Goal: Task Accomplishment & Management: Complete application form

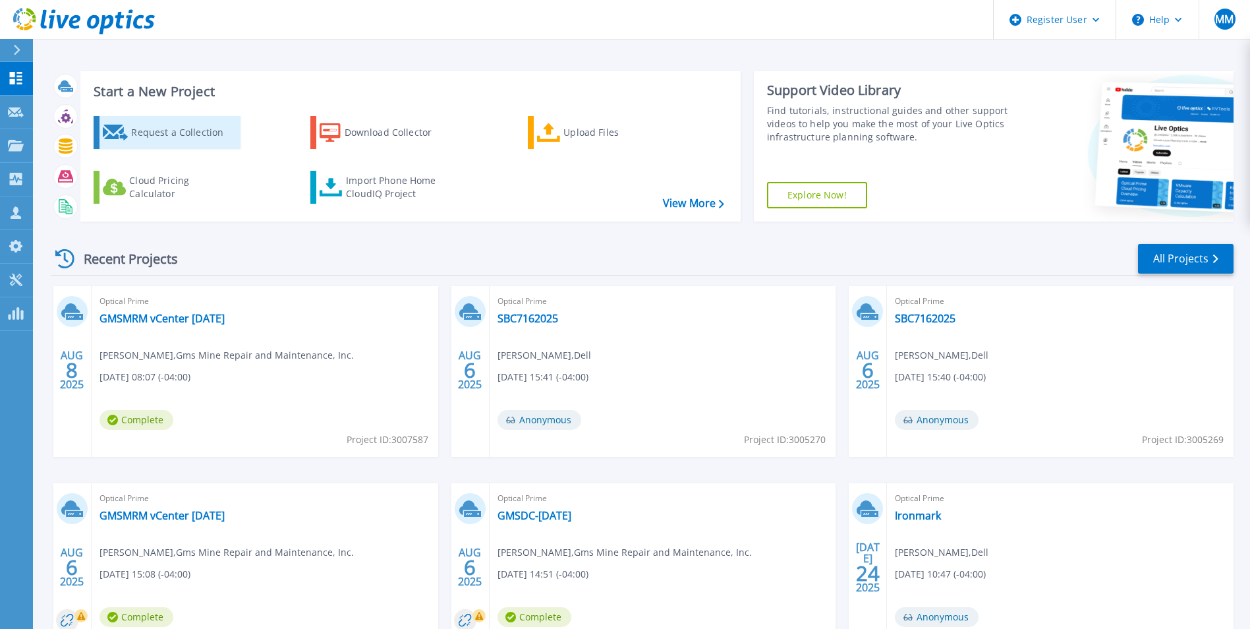
click at [173, 142] on div "Request a Collection" at bounding box center [183, 132] width 105 height 26
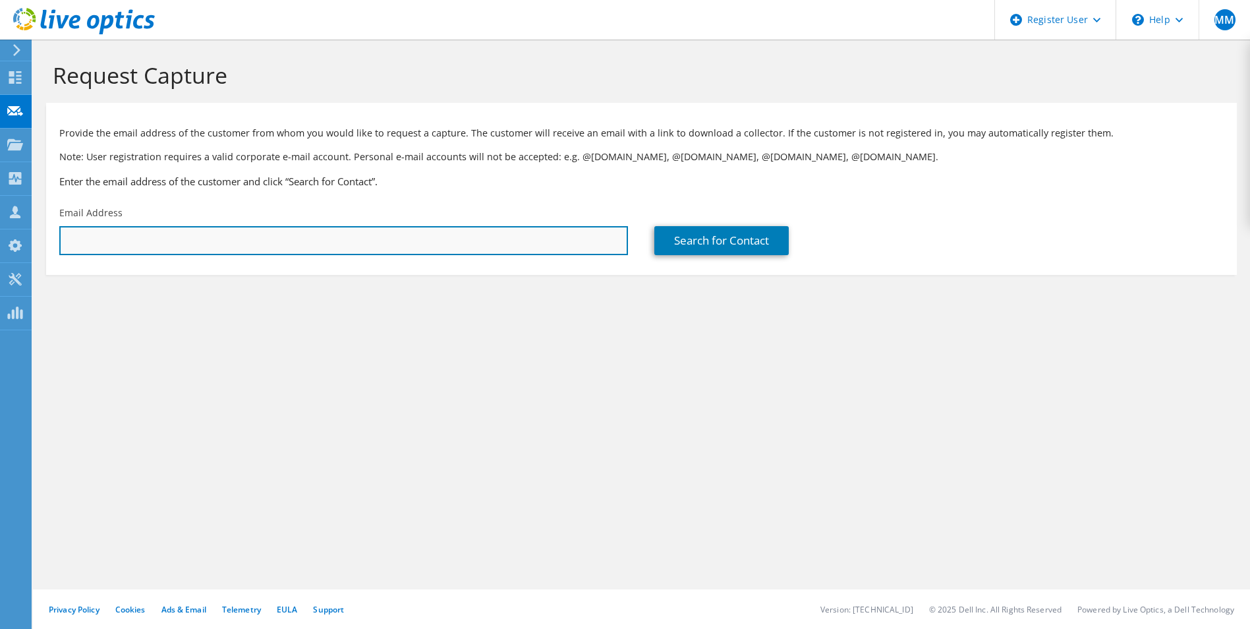
click at [244, 241] on input "text" at bounding box center [343, 240] width 569 height 29
paste input "[PERSON_NAME][EMAIL_ADDRESS][DOMAIN_NAME]"
type input "[PERSON_NAME][EMAIL_ADDRESS][DOMAIN_NAME]"
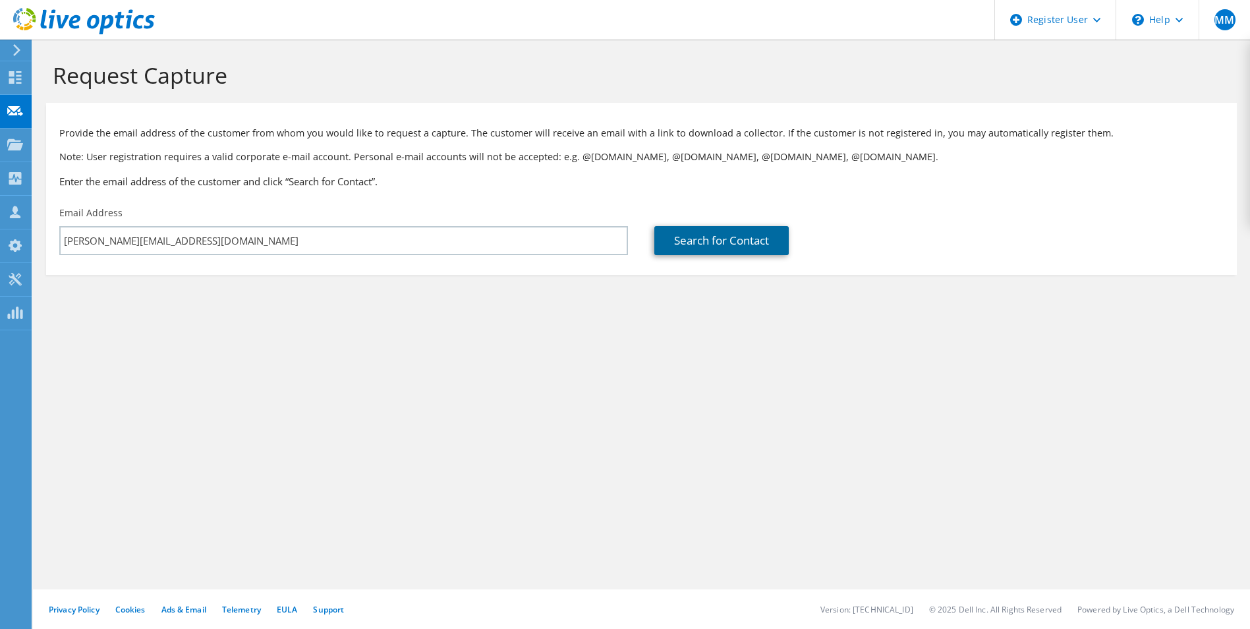
click at [714, 240] on link "Search for Contact" at bounding box center [721, 240] width 134 height 29
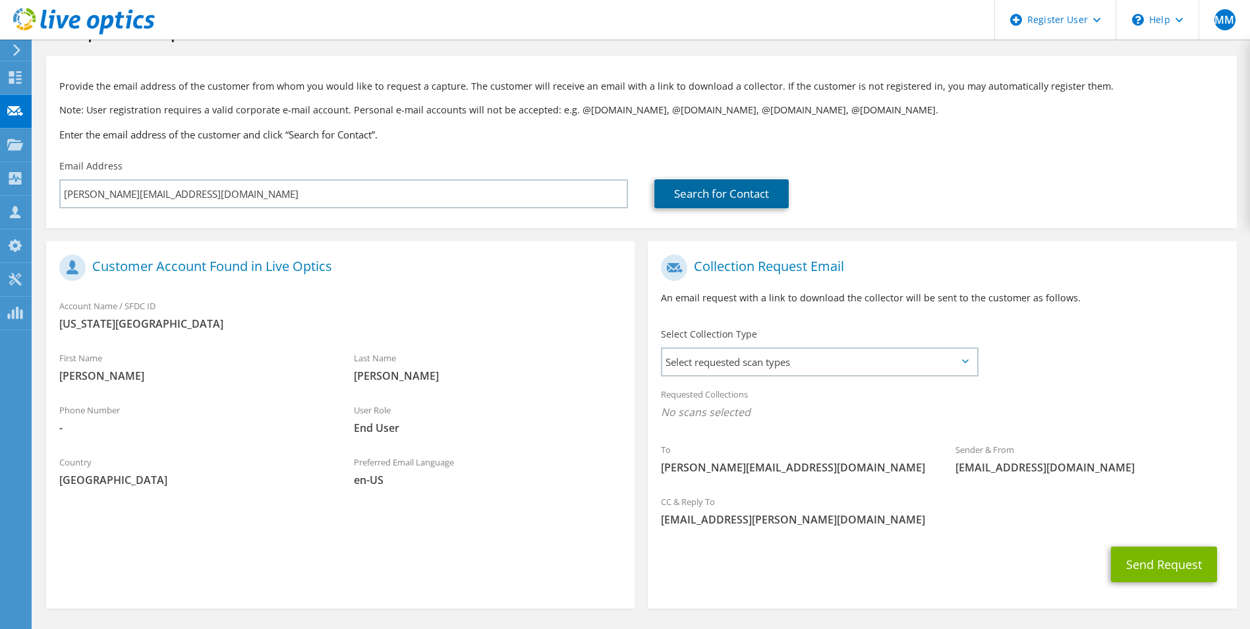
scroll to position [92, 0]
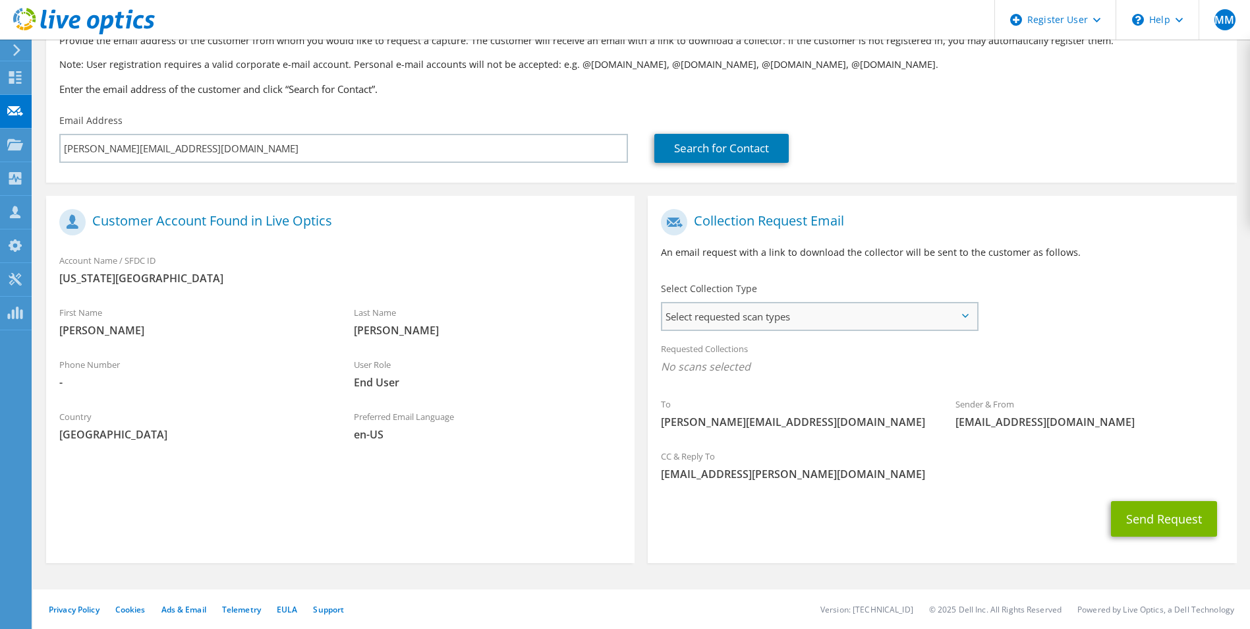
click at [812, 323] on span "Select requested scan types" at bounding box center [819, 316] width 314 height 26
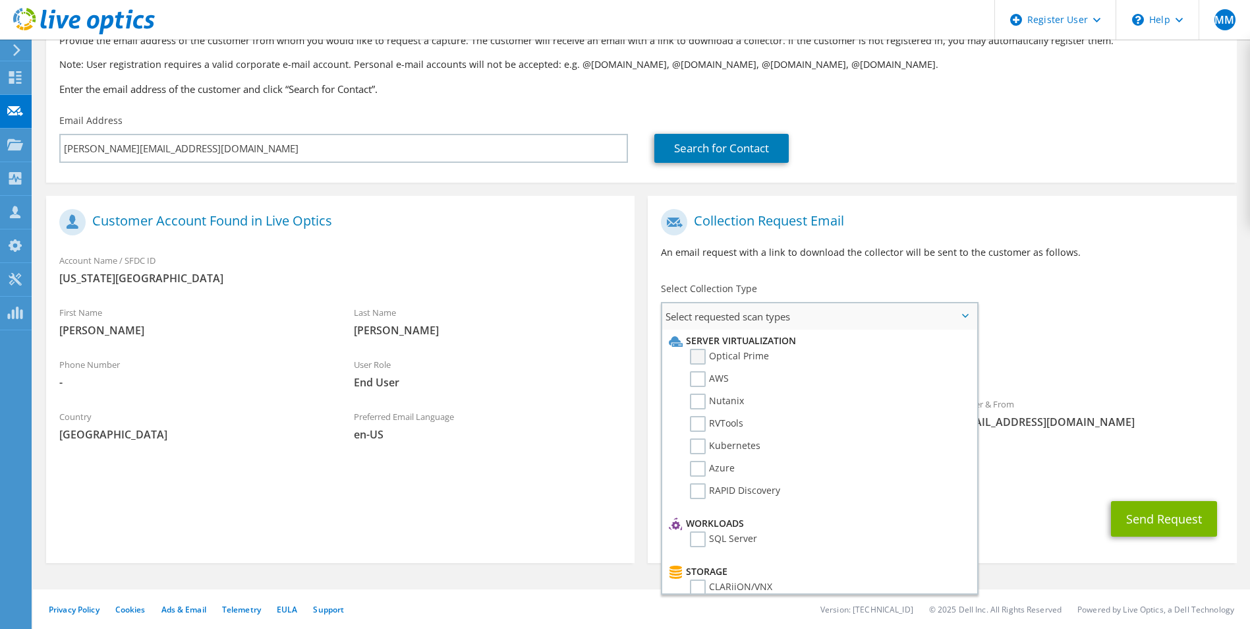
click at [723, 354] on label "Optical Prime" at bounding box center [729, 357] width 79 height 16
click at [0, 0] on input "Optical Prime" at bounding box center [0, 0] width 0 height 0
click at [1120, 308] on div "To tobin@washcolibrary.org Sender & From liveoptics@liveoptics.com" at bounding box center [942, 324] width 588 height 244
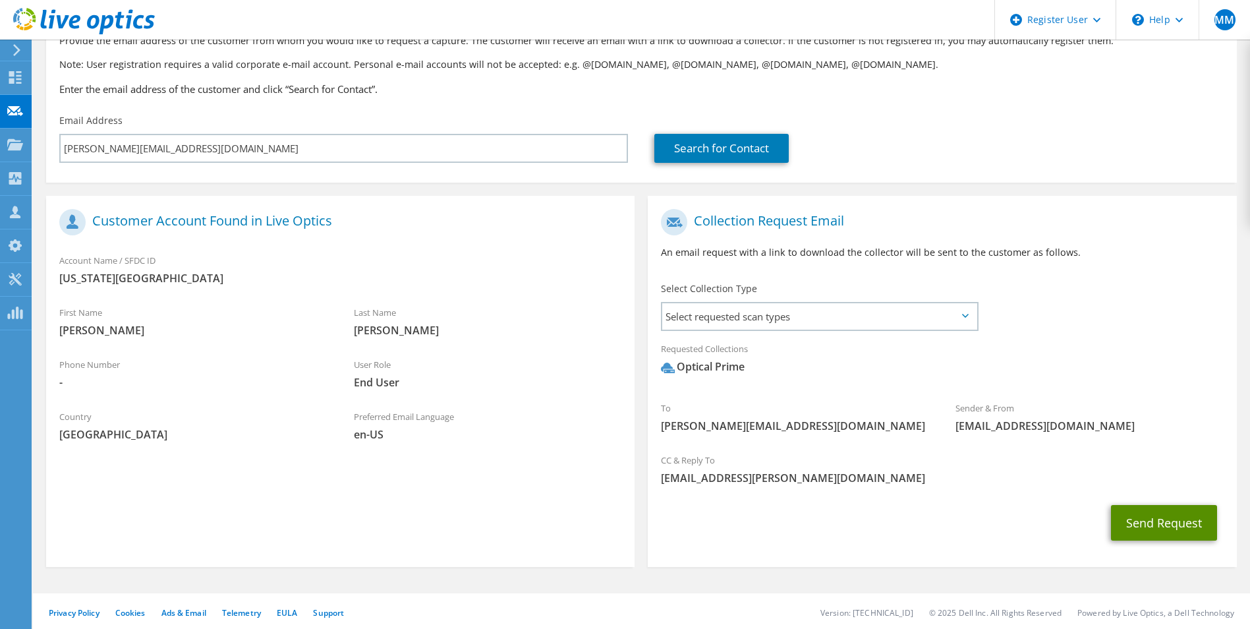
click at [1149, 516] on button "Send Request" at bounding box center [1164, 523] width 106 height 36
